Goal: Task Accomplishment & Management: Use online tool/utility

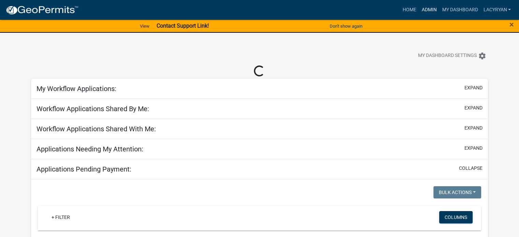
click at [418, 9] on link "Admin" at bounding box center [428, 9] width 20 height 13
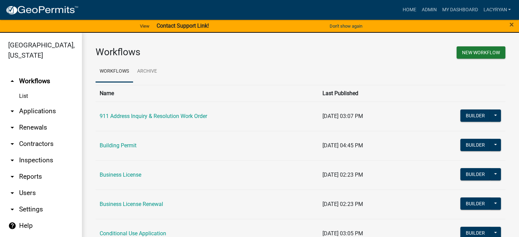
click at [48, 119] on link "arrow_drop_down Applications" at bounding box center [41, 111] width 82 height 16
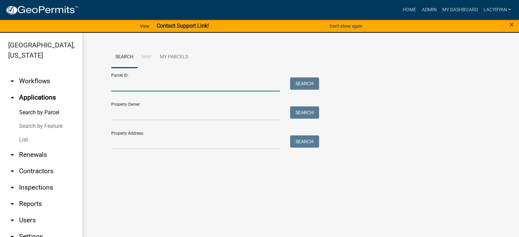
click at [145, 90] on input "Parcel ID:" at bounding box center [195, 84] width 169 height 14
click at [304, 86] on button "Search" at bounding box center [304, 83] width 29 height 12
drag, startPoint x: 154, startPoint y: 92, endPoint x: 109, endPoint y: 90, distance: 45.4
click at [109, 90] on div "3042 088" at bounding box center [195, 84] width 179 height 14
type input "3041 088"
